Goal: Transaction & Acquisition: Purchase product/service

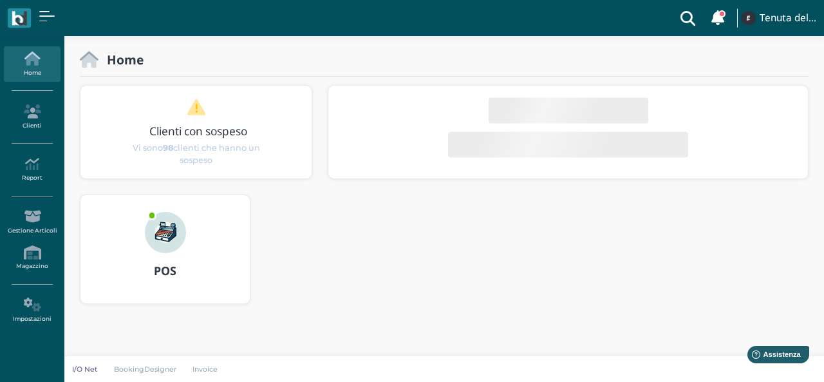
click at [187, 253] on div "POS" at bounding box center [164, 271] width 169 height 36
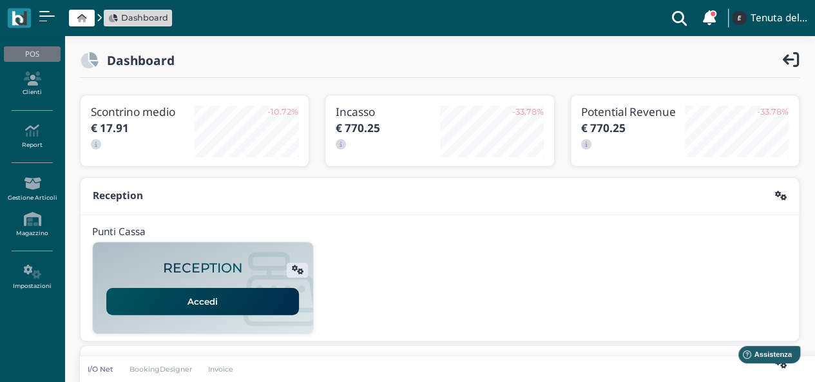
click at [221, 291] on link "Accedi" at bounding box center [202, 301] width 193 height 27
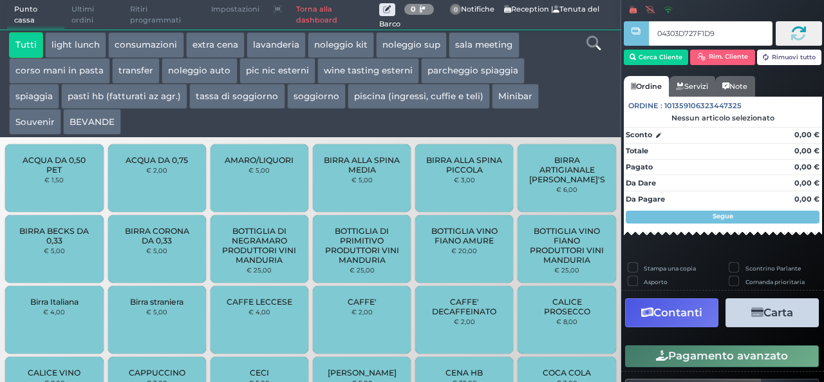
type input "04303D727F1D95"
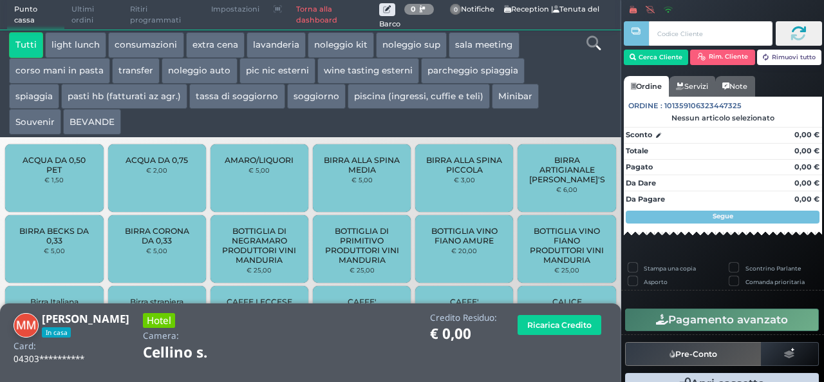
click at [227, 41] on button "extra cena" at bounding box center [215, 45] width 59 height 26
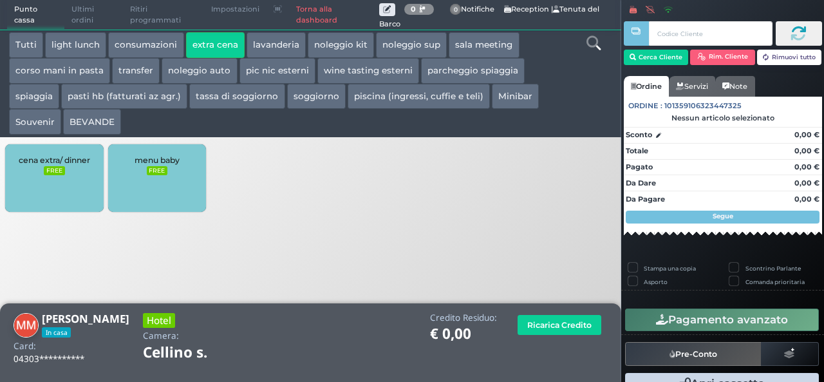
click at [8, 171] on div "cena extra/ dinner FREE" at bounding box center [54, 178] width 98 height 68
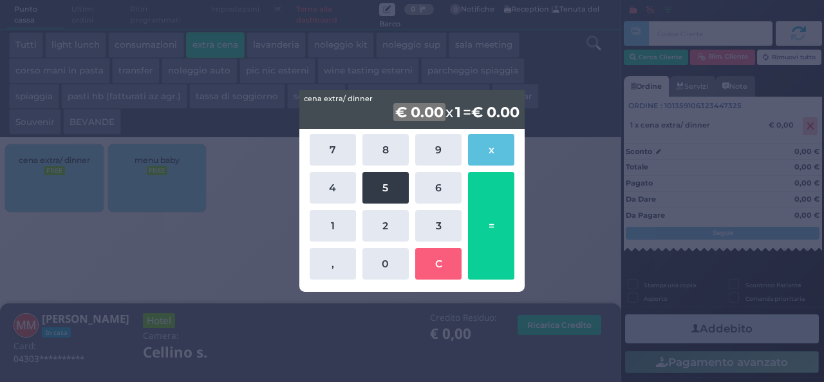
click at [389, 189] on button "5" at bounding box center [386, 188] width 46 height 32
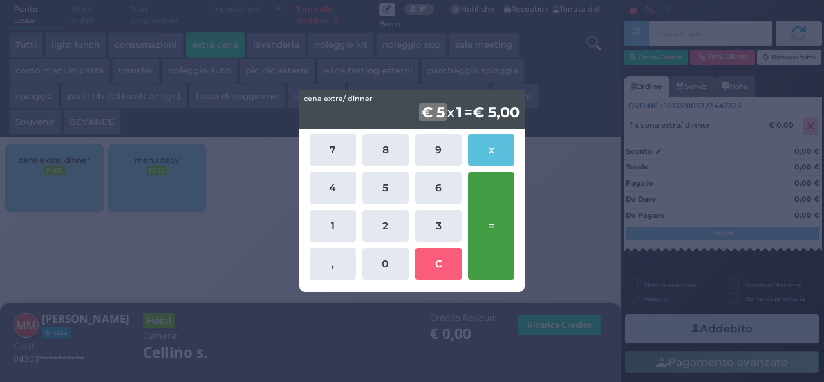
click at [502, 221] on button "=" at bounding box center [491, 226] width 46 height 108
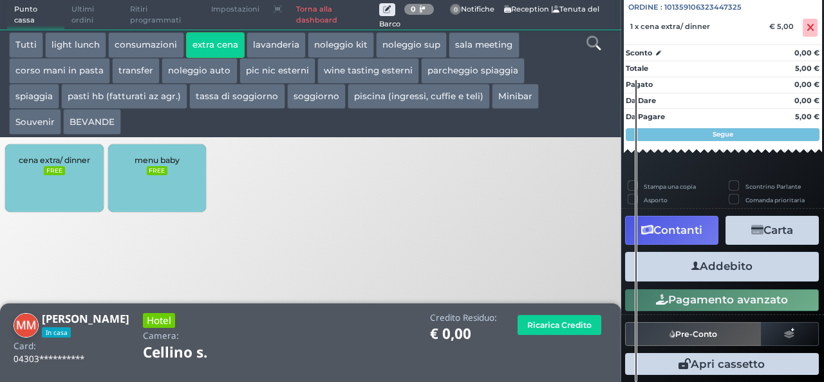
scroll to position [142, 0]
click at [735, 271] on button "Addebito" at bounding box center [722, 266] width 194 height 29
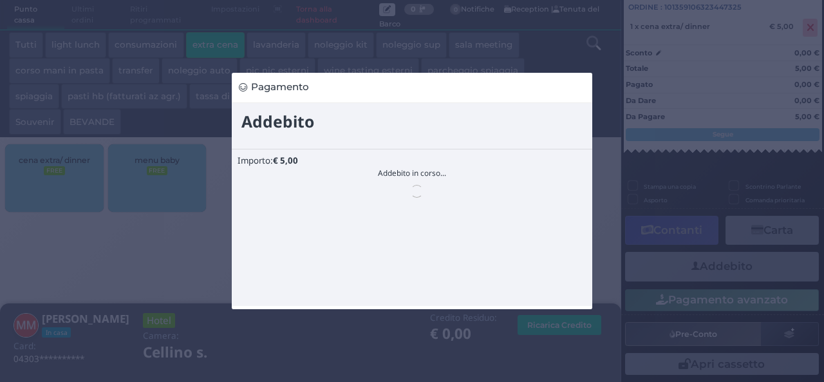
scroll to position [0, 0]
